Goal: Task Accomplishment & Management: Understand process/instructions

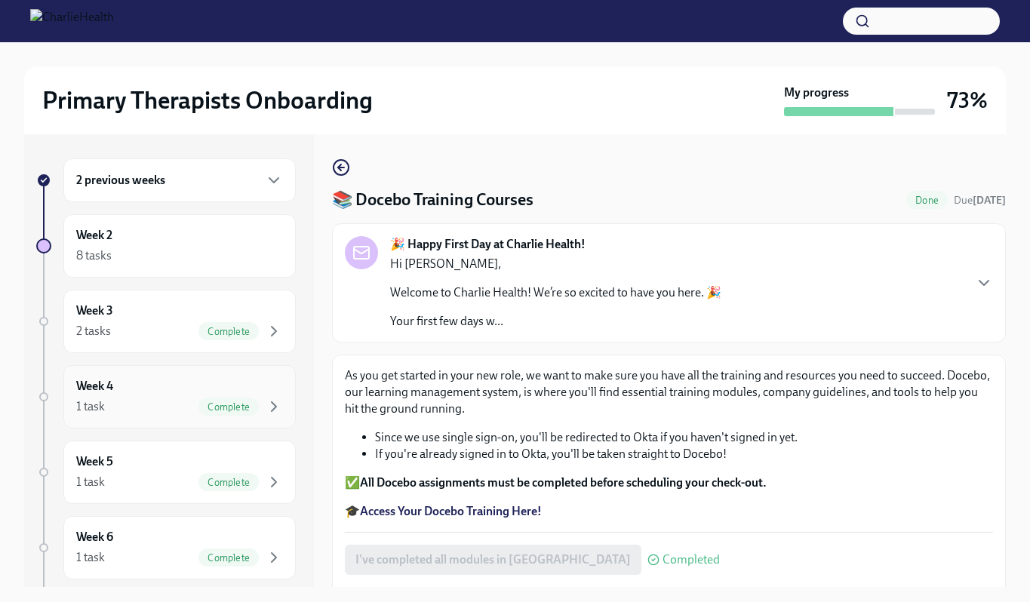
scroll to position [81, 0]
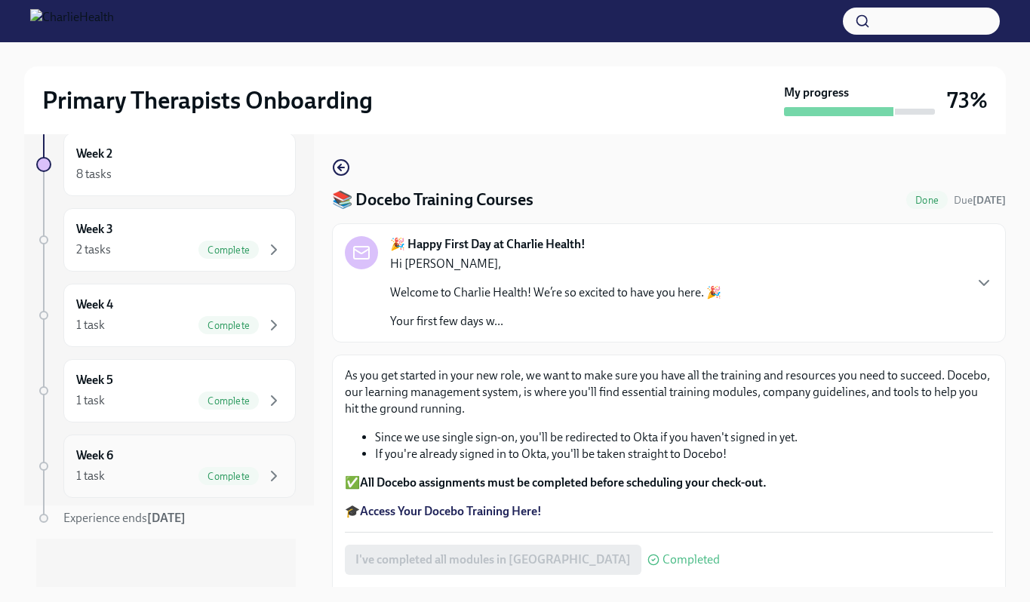
click at [156, 474] on div "1 task Complete" at bounding box center [179, 476] width 207 height 18
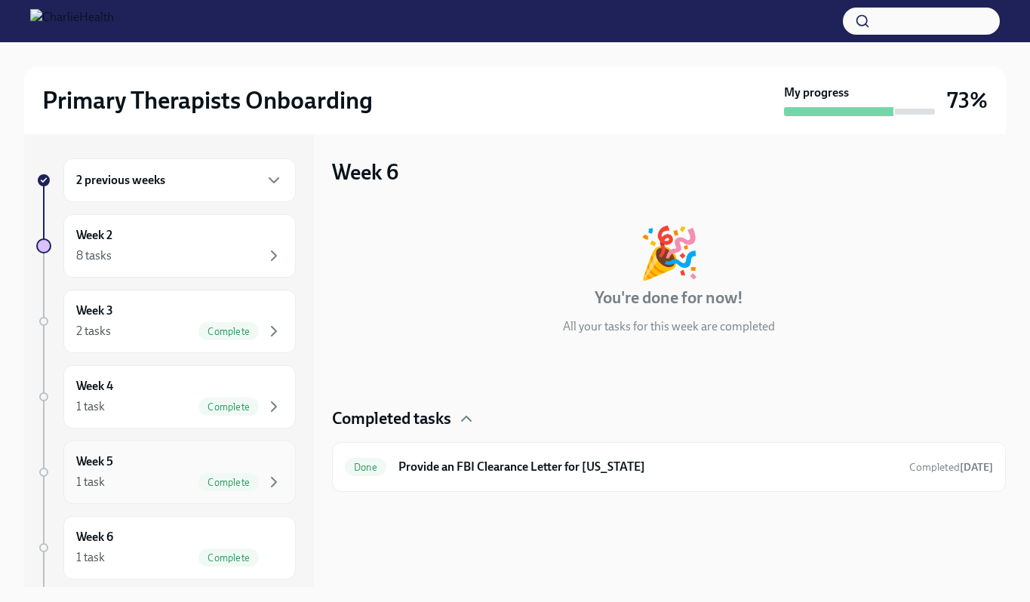
click at [173, 464] on div "Week 5 1 task Complete" at bounding box center [179, 472] width 207 height 38
click at [181, 401] on div "1 task Complete" at bounding box center [179, 407] width 207 height 18
click at [169, 345] on div "Week 3 2 tasks Complete" at bounding box center [179, 321] width 232 height 63
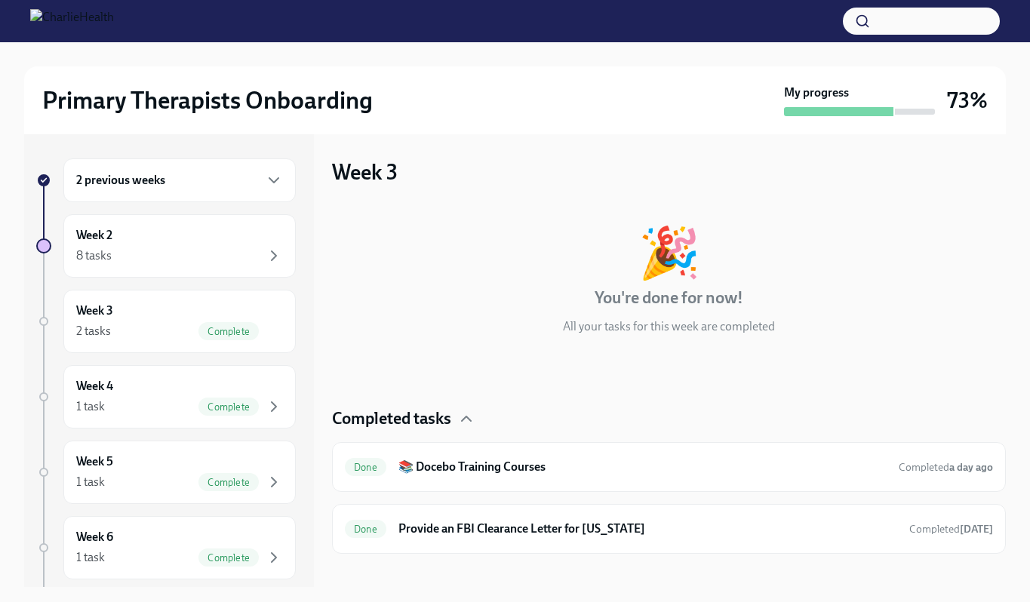
click at [152, 279] on div "2 previous weeks Week 2 8 tasks Week 3 2 tasks Complete Week 4 1 task Complete …" at bounding box center [165, 413] width 259 height 510
click at [152, 264] on div "8 tasks" at bounding box center [179, 256] width 207 height 18
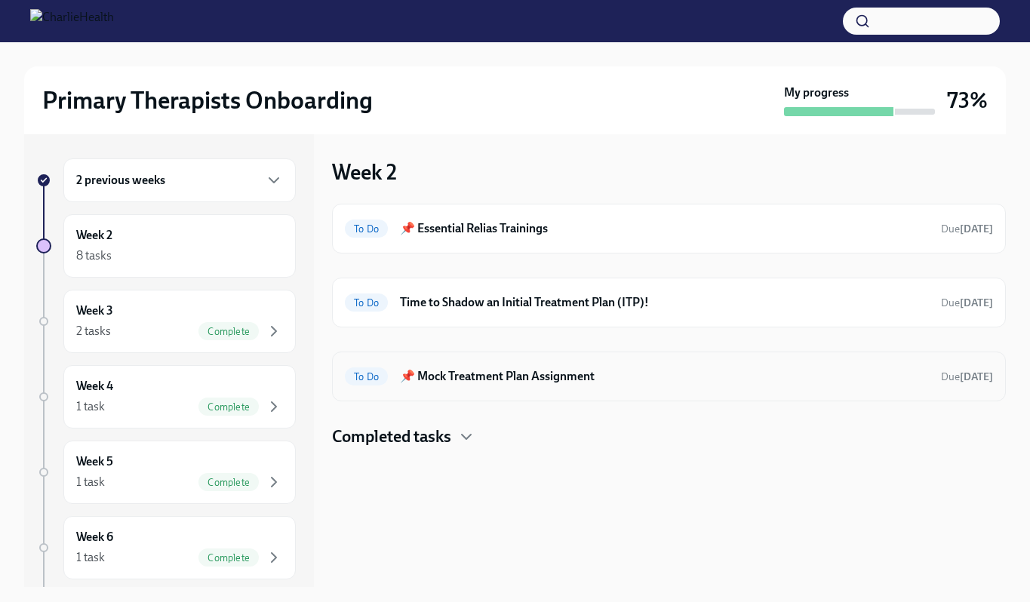
click at [453, 392] on div "To Do 📌 Mock Treatment Plan Assignment Due [DATE]" at bounding box center [669, 377] width 674 height 50
click at [450, 382] on h6 "📌 Mock Treatment Plan Assignment" at bounding box center [664, 376] width 529 height 17
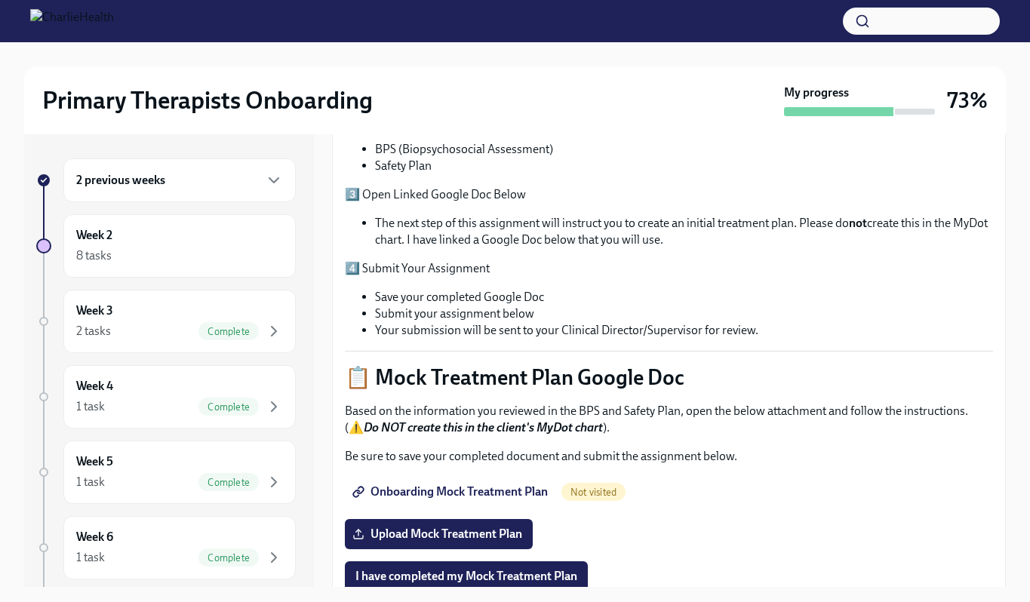
scroll to position [499, 0]
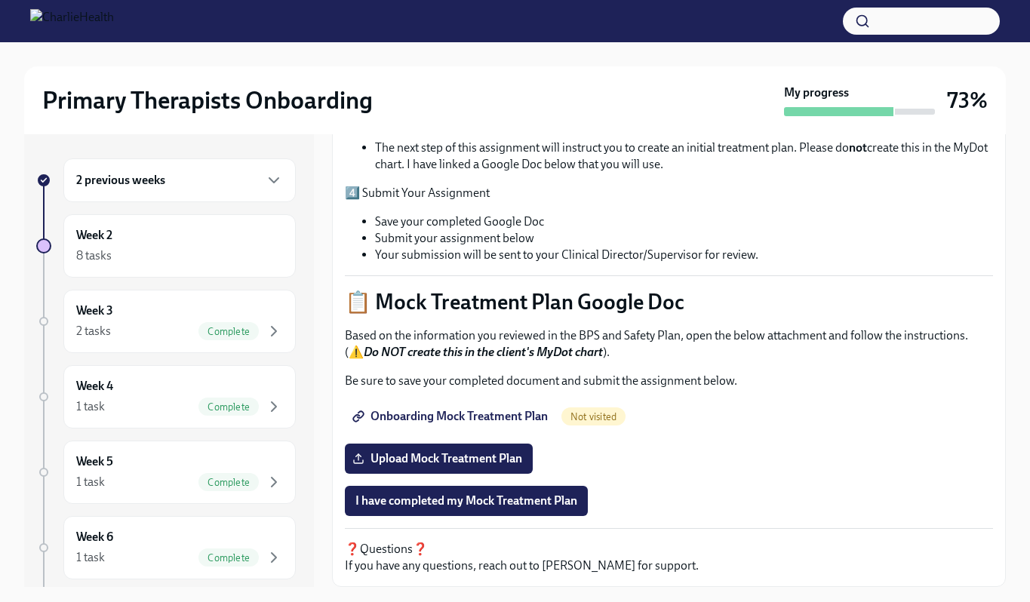
click at [517, 413] on span "Onboarding Mock Treatment Plan" at bounding box center [451, 416] width 192 height 15
